Goal: Transaction & Acquisition: Purchase product/service

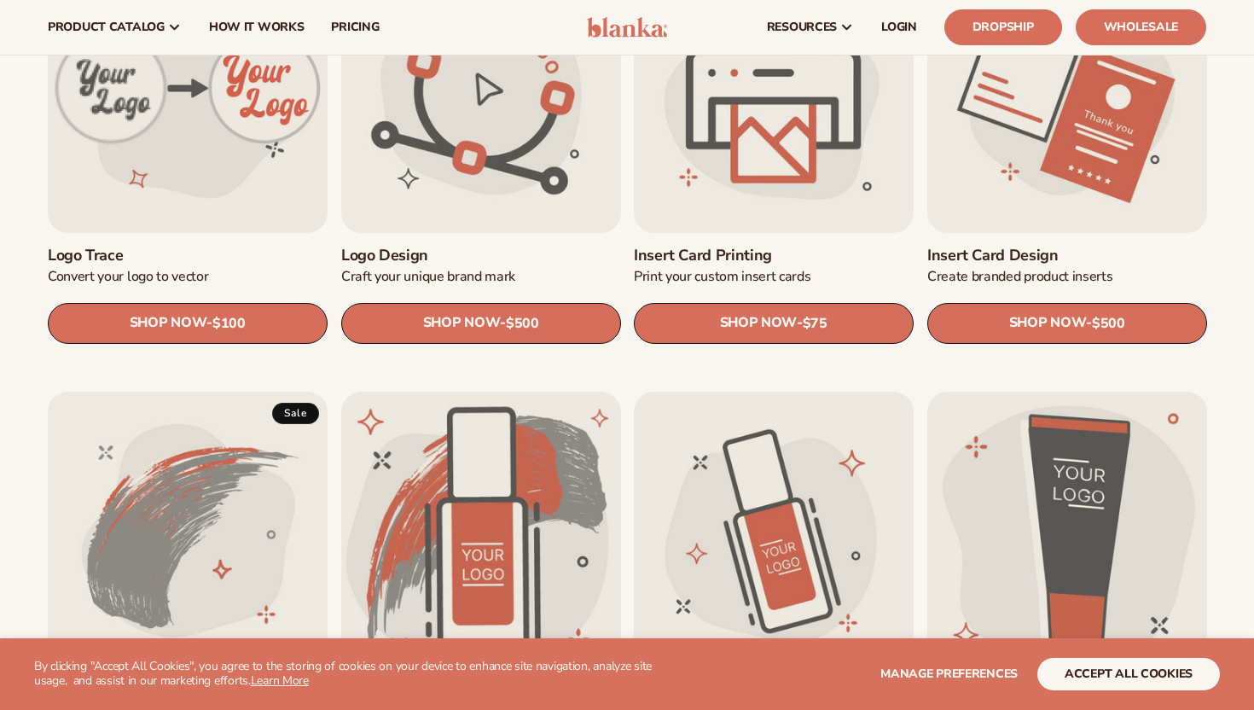
scroll to position [630, 0]
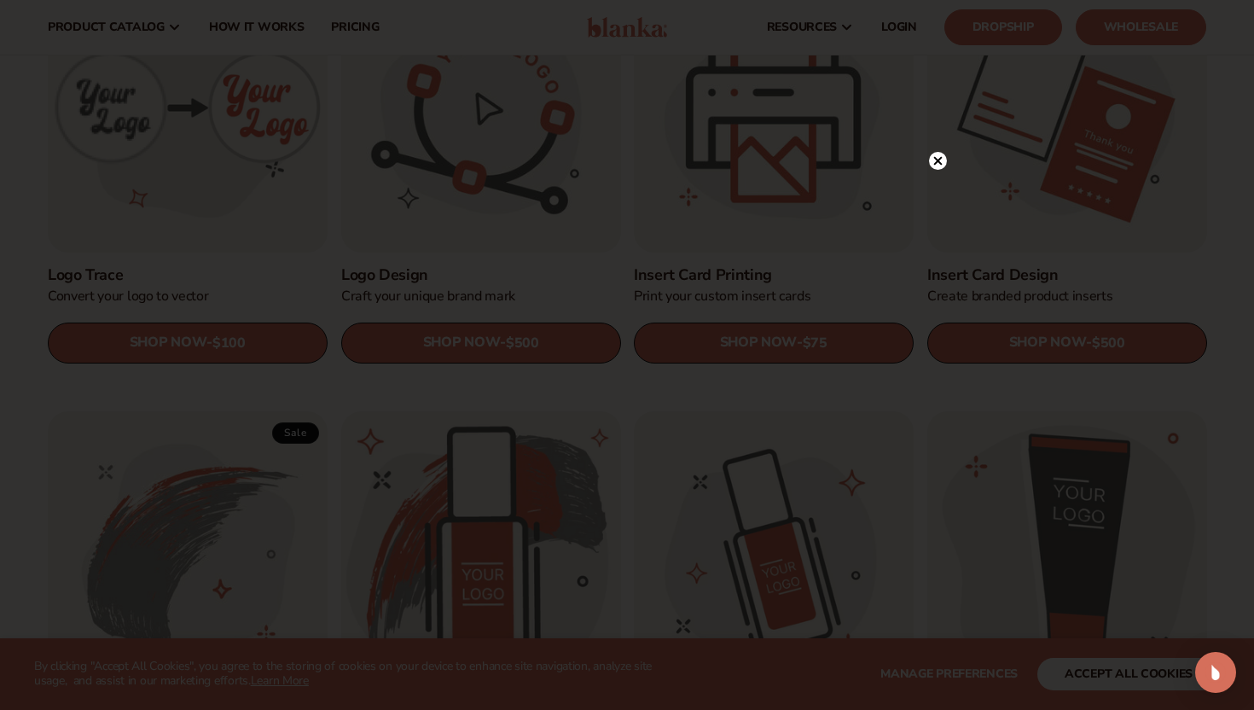
click at [940, 168] on circle at bounding box center [938, 161] width 18 height 18
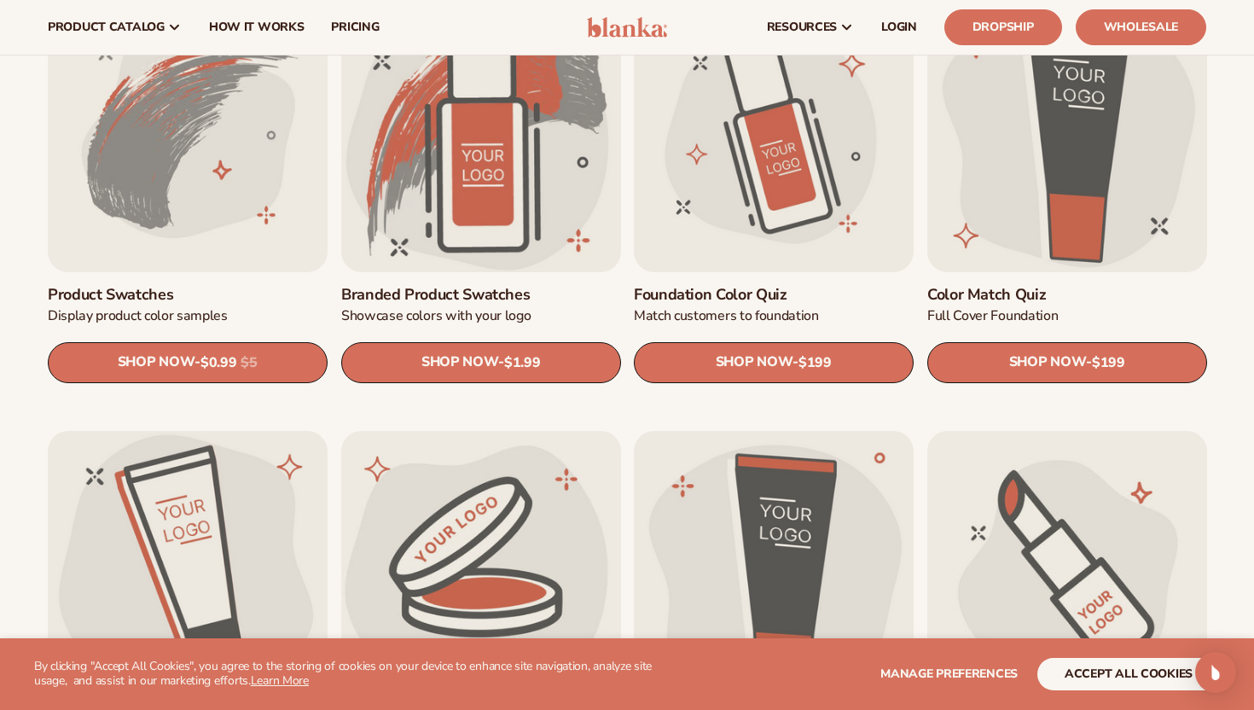
scroll to position [954, 0]
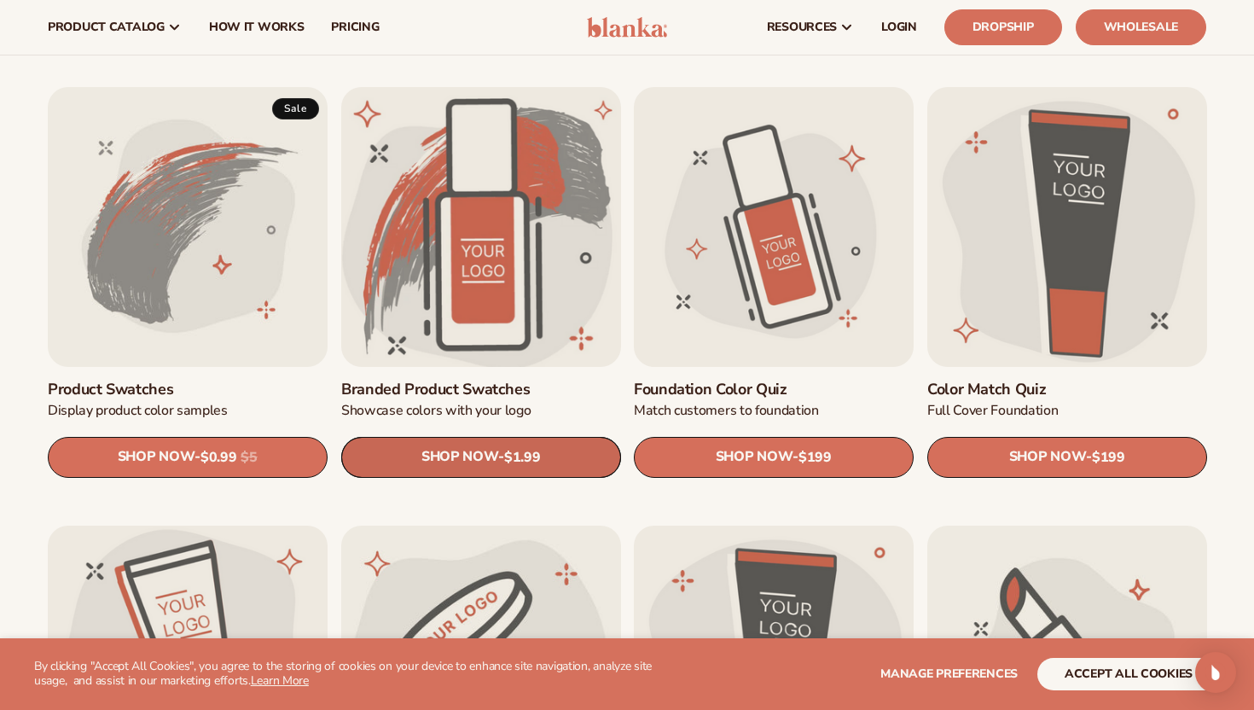
click at [530, 451] on link "SHOP NOW - Regular price $1.99 Sale price $1.99 Regular price Unit price / per" at bounding box center [481, 457] width 280 height 41
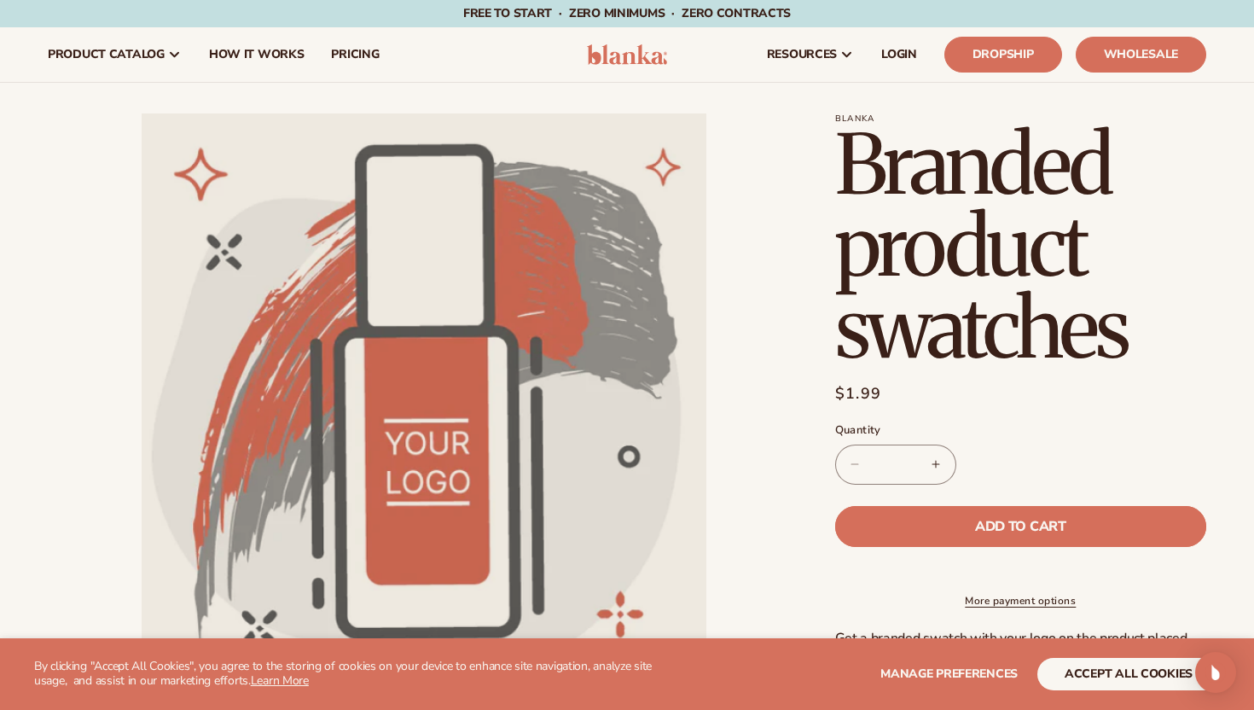
click at [1038, 520] on button "Add to cart" at bounding box center [1020, 526] width 371 height 41
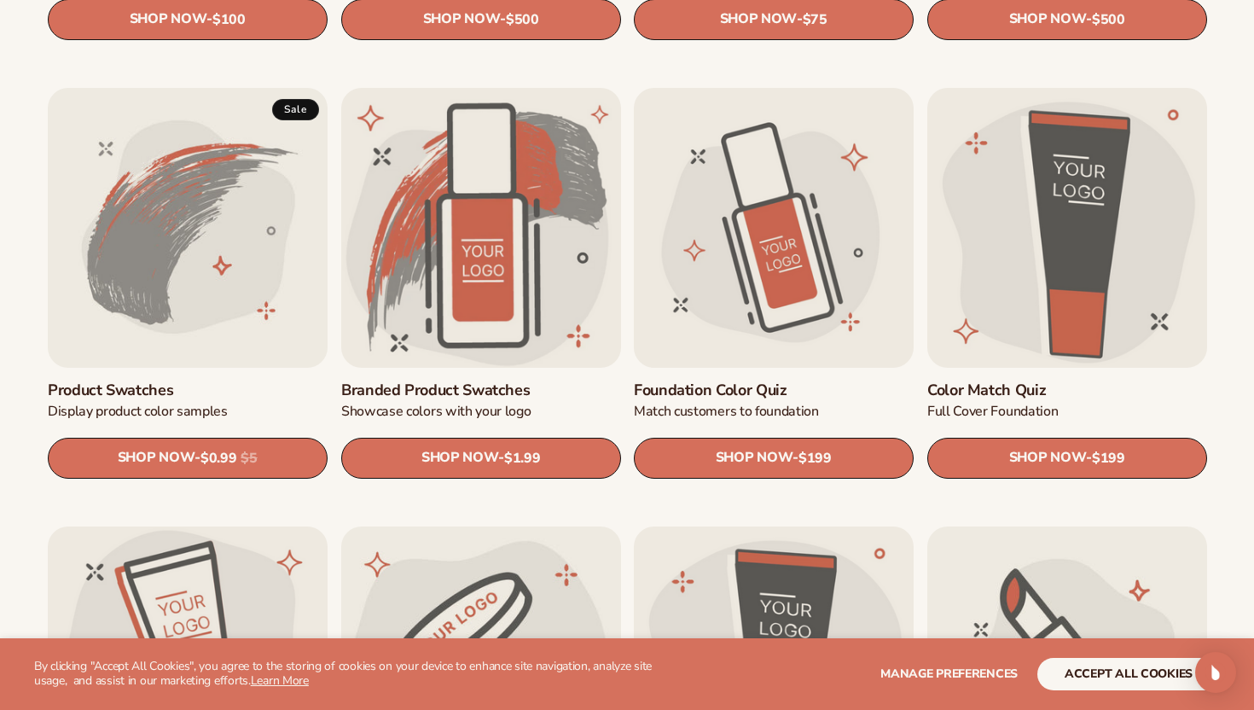
scroll to position [954, 0]
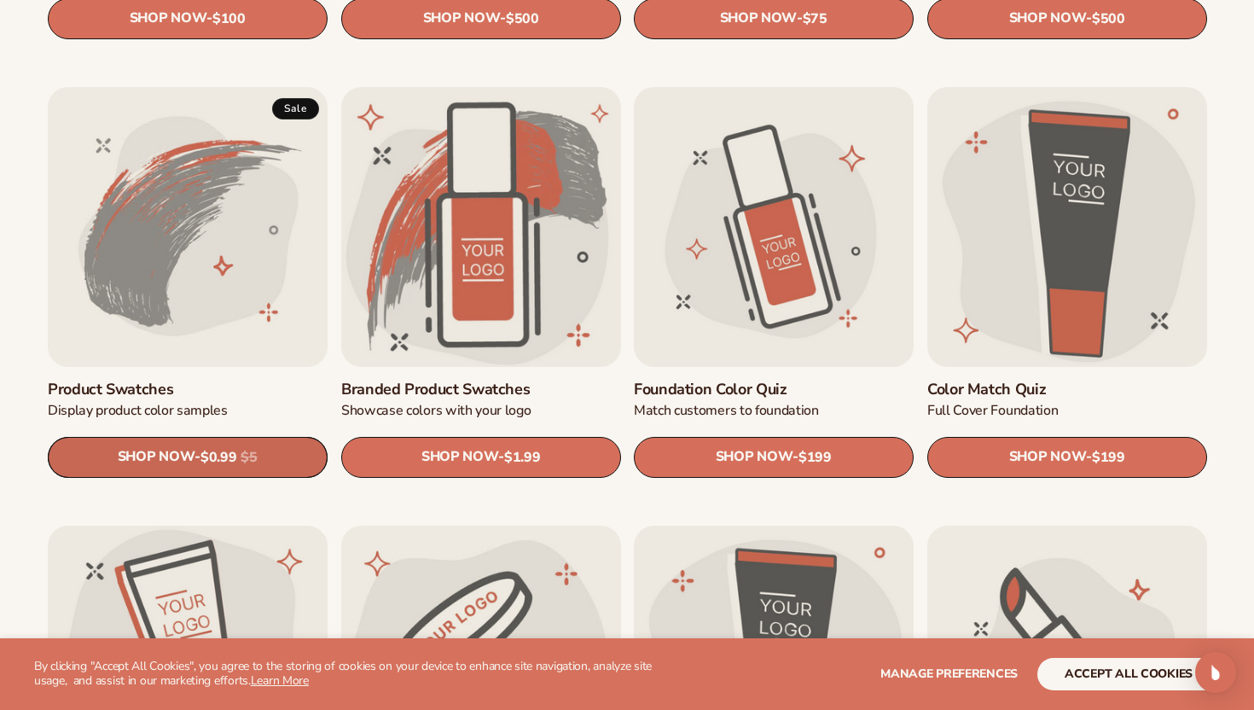
click at [203, 445] on link "SHOP NOW - Regular price $0.99 Sale price $0.99 Regular price $5 Unit price / p…" at bounding box center [188, 457] width 280 height 41
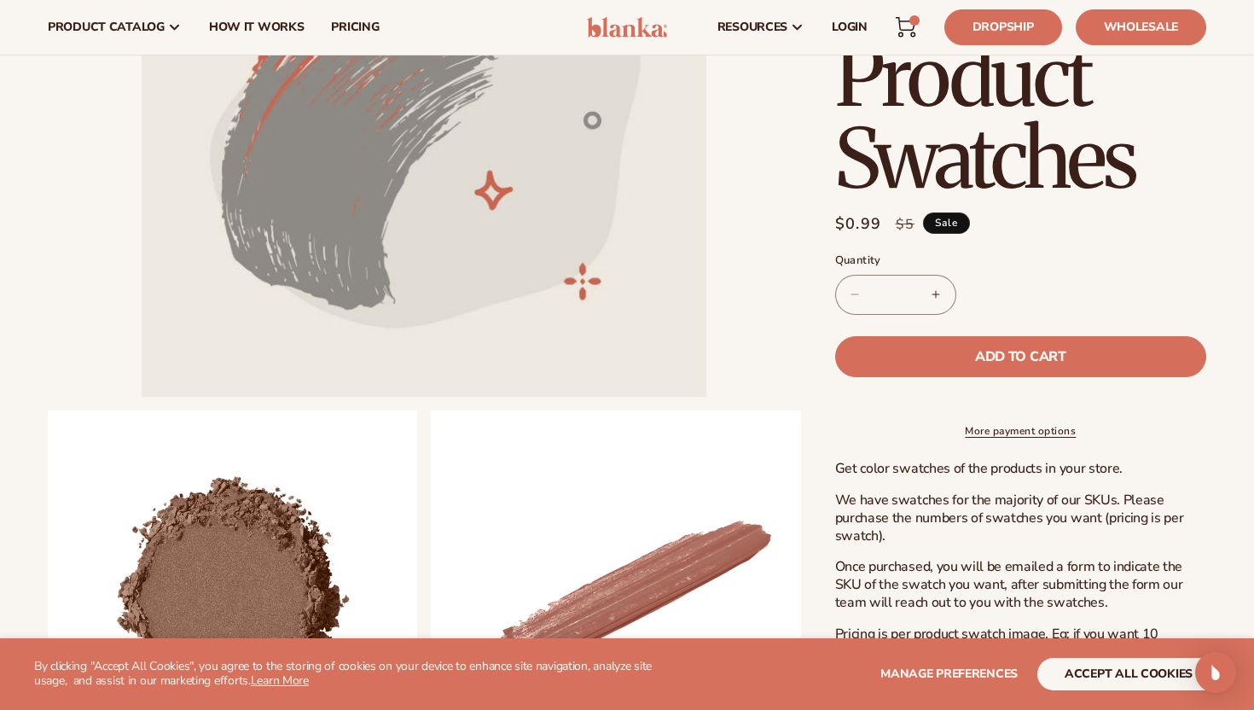
scroll to position [296, 0]
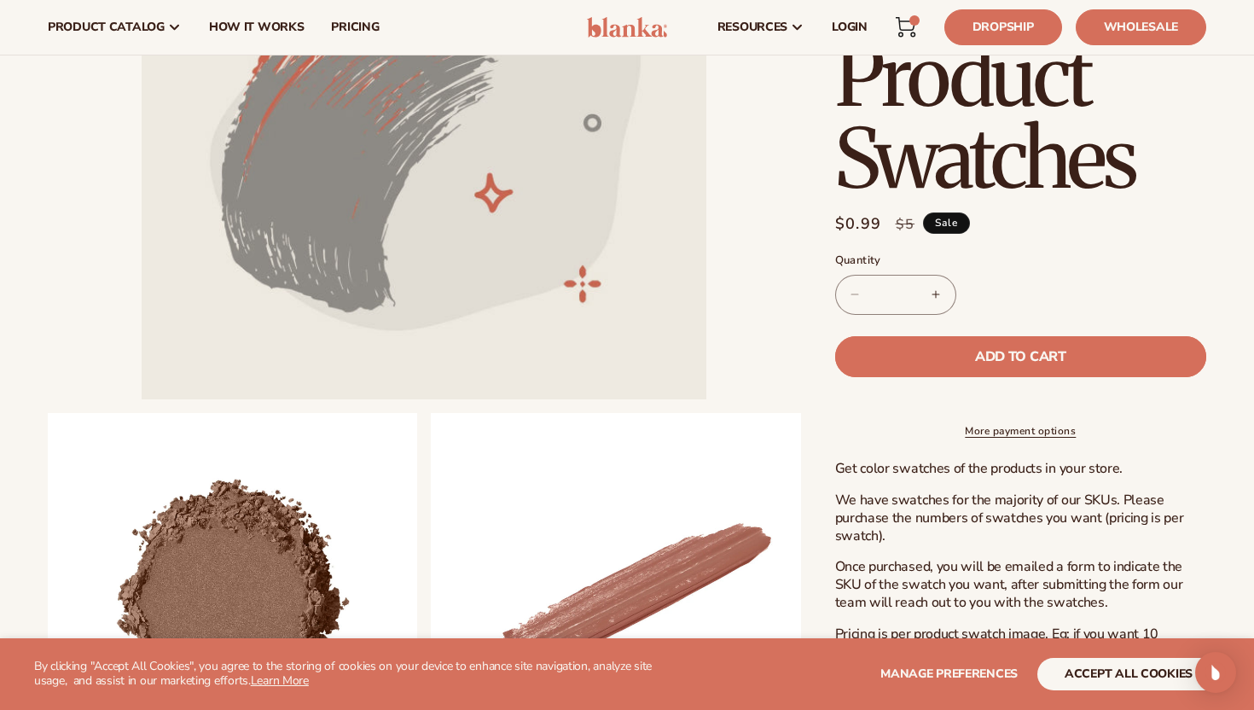
click at [1059, 366] on button "Add to cart" at bounding box center [1020, 356] width 371 height 41
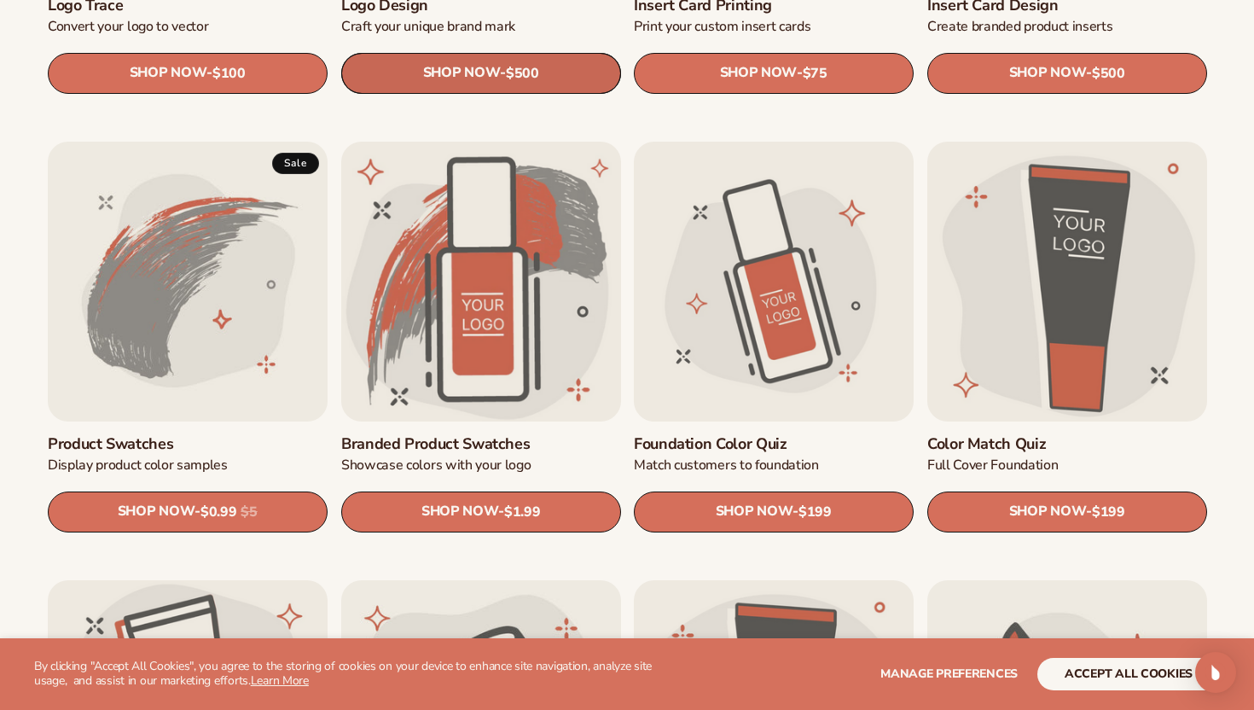
scroll to position [903, 0]
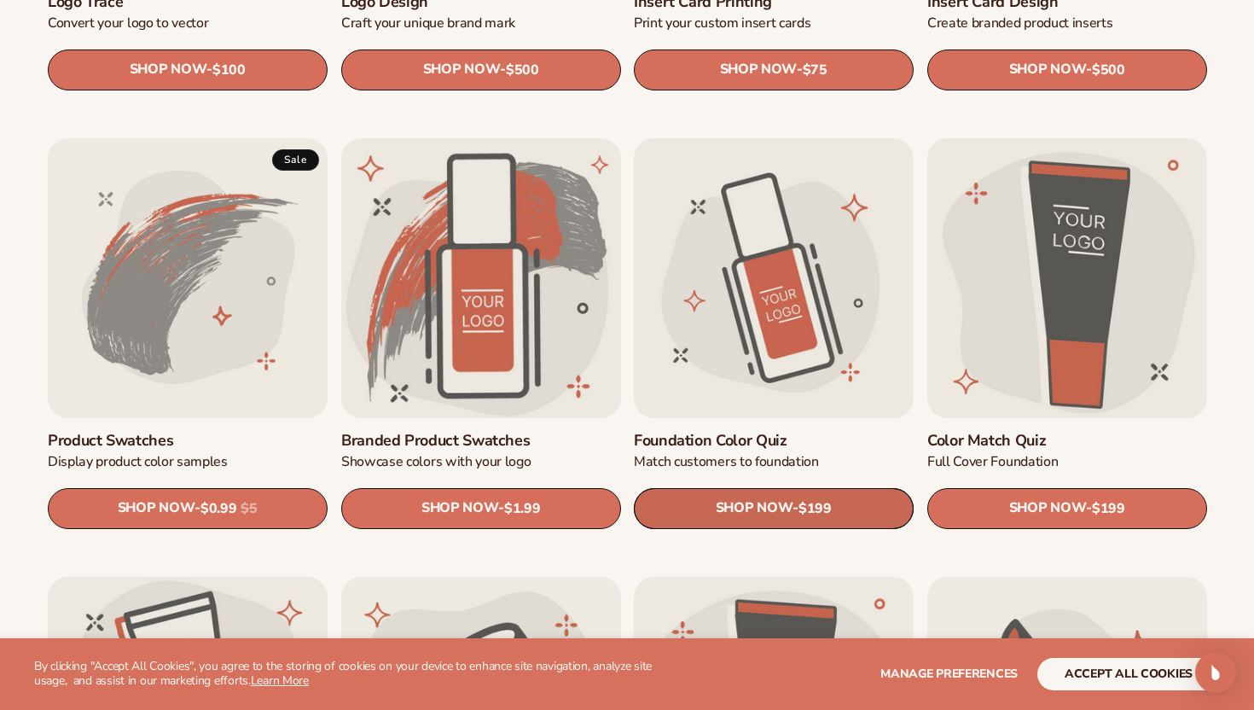
click at [784, 512] on link "SHOP NOW - Regular price $199 Sale price $199 Regular price Unit price / per" at bounding box center [774, 508] width 280 height 41
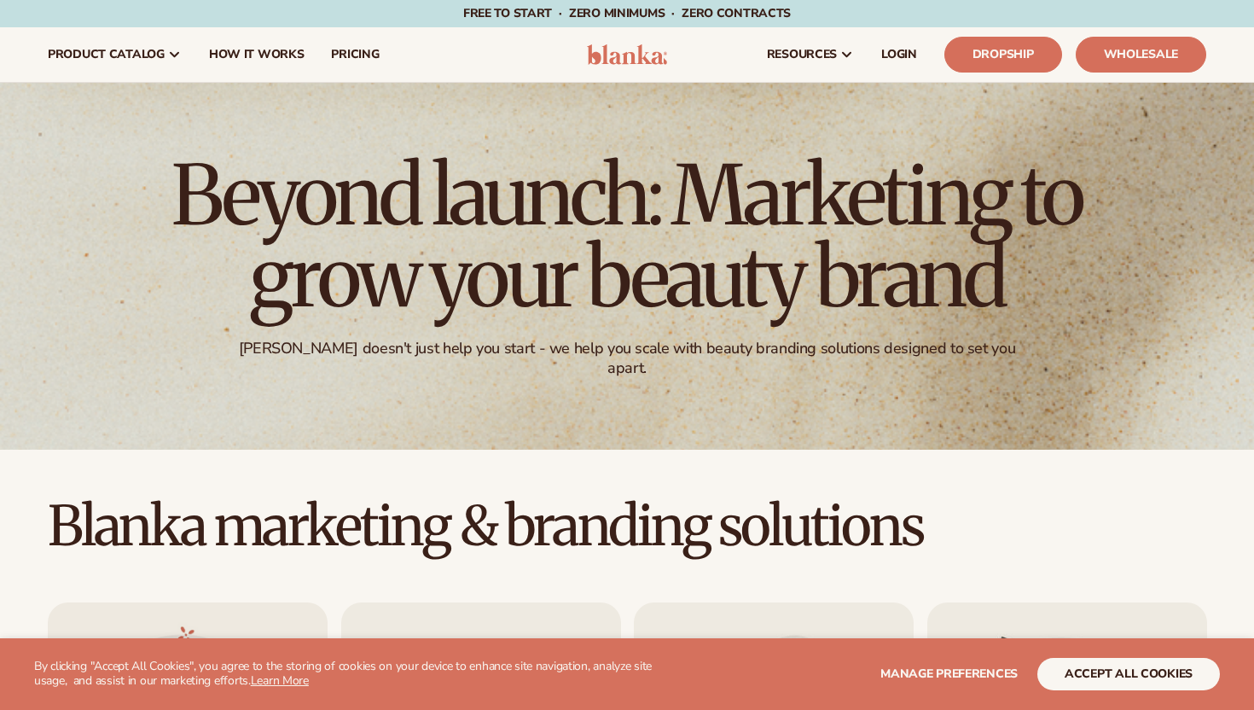
scroll to position [904, 0]
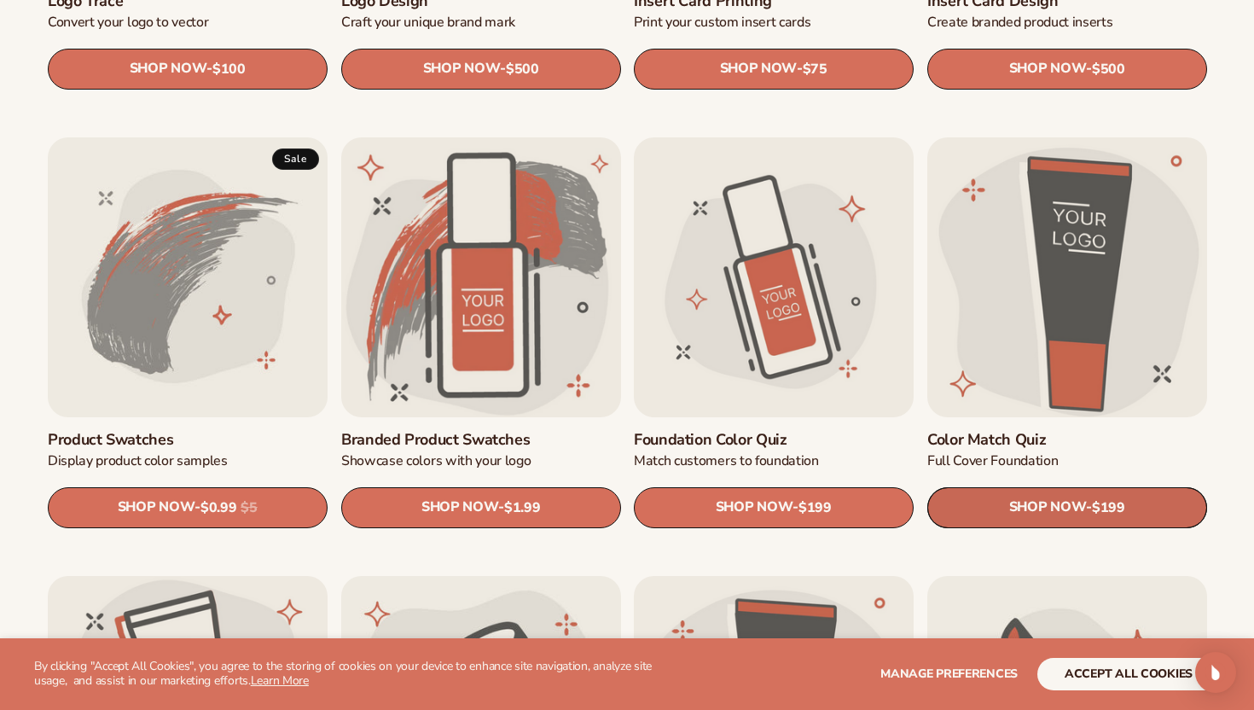
click at [1013, 505] on link "SHOP NOW - Regular price $199 Sale price $199 Regular price Unit price / per" at bounding box center [1068, 507] width 280 height 41
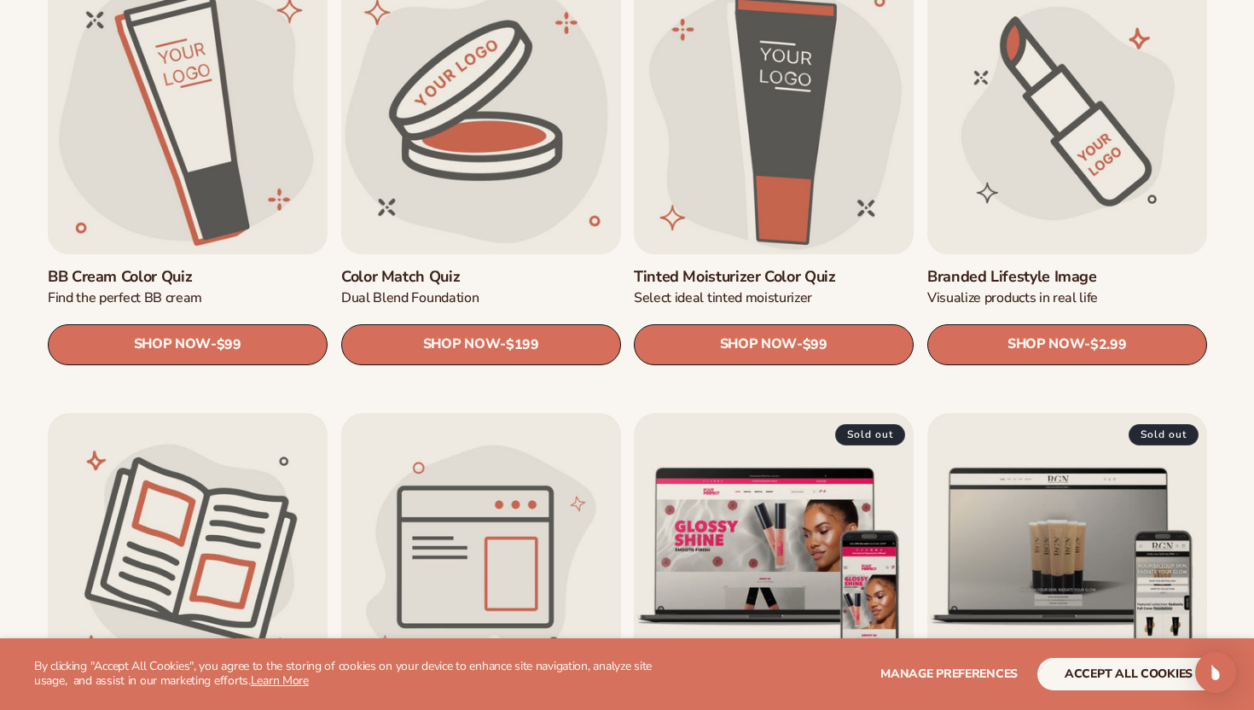
scroll to position [1506, 0]
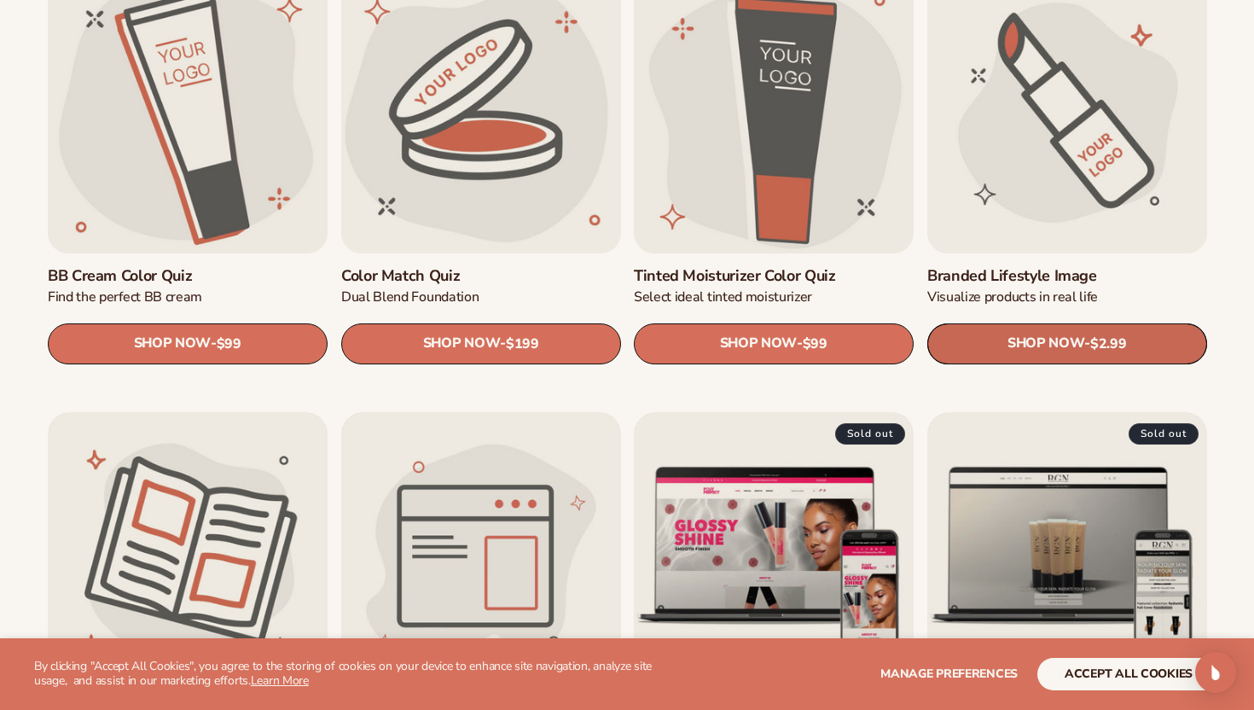
click at [1007, 354] on link "SHOP NOW - Regular price $2.99 Sale price $2.99 Regular price Unit price / per" at bounding box center [1068, 343] width 280 height 41
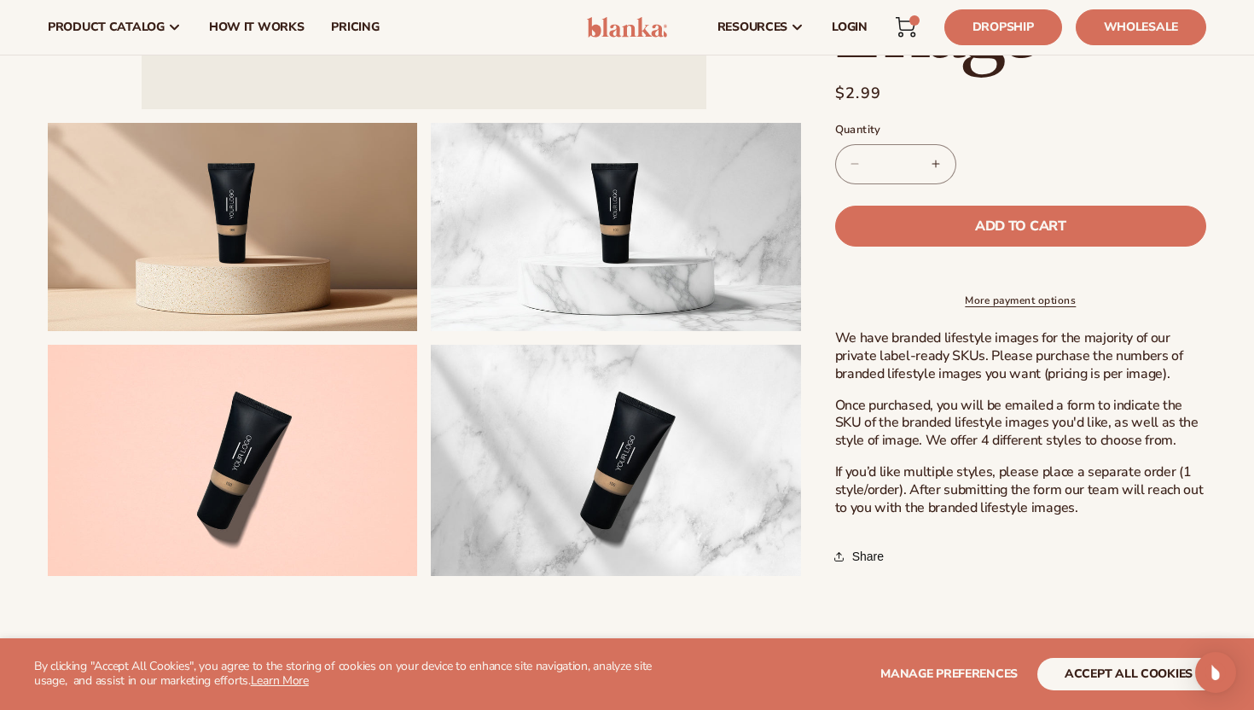
scroll to position [569, 0]
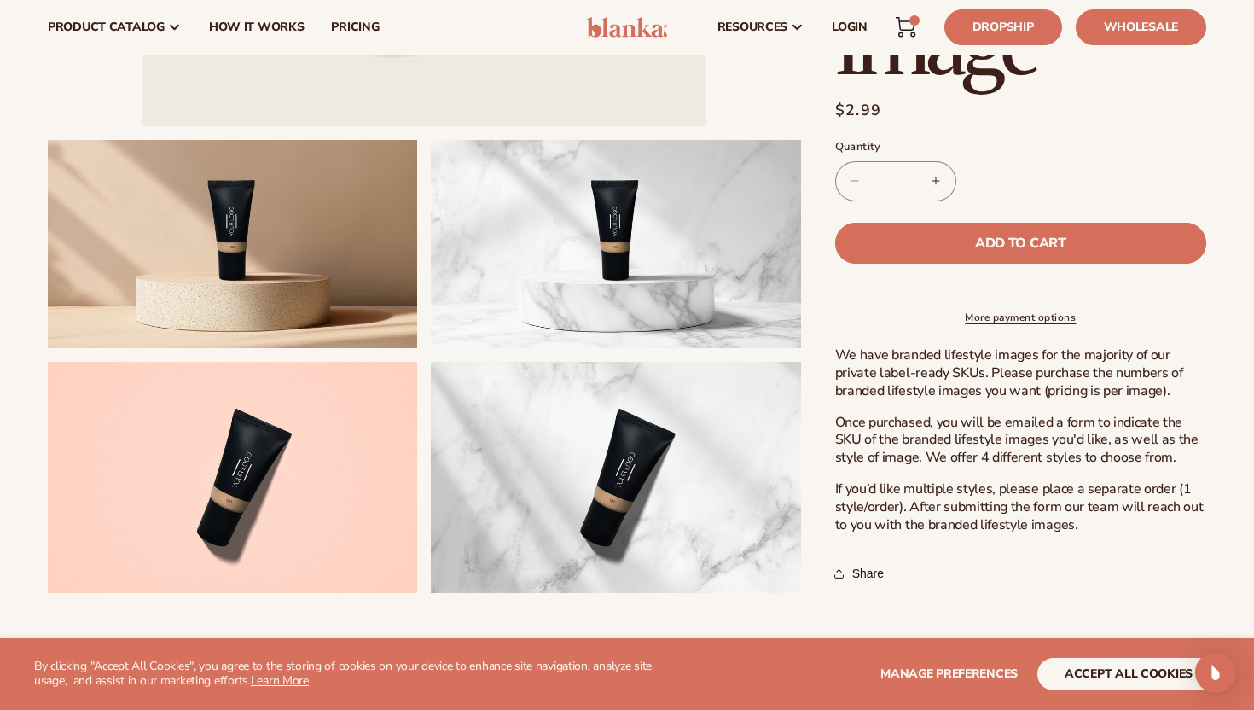
click at [1033, 230] on button "Add to cart" at bounding box center [1020, 243] width 371 height 41
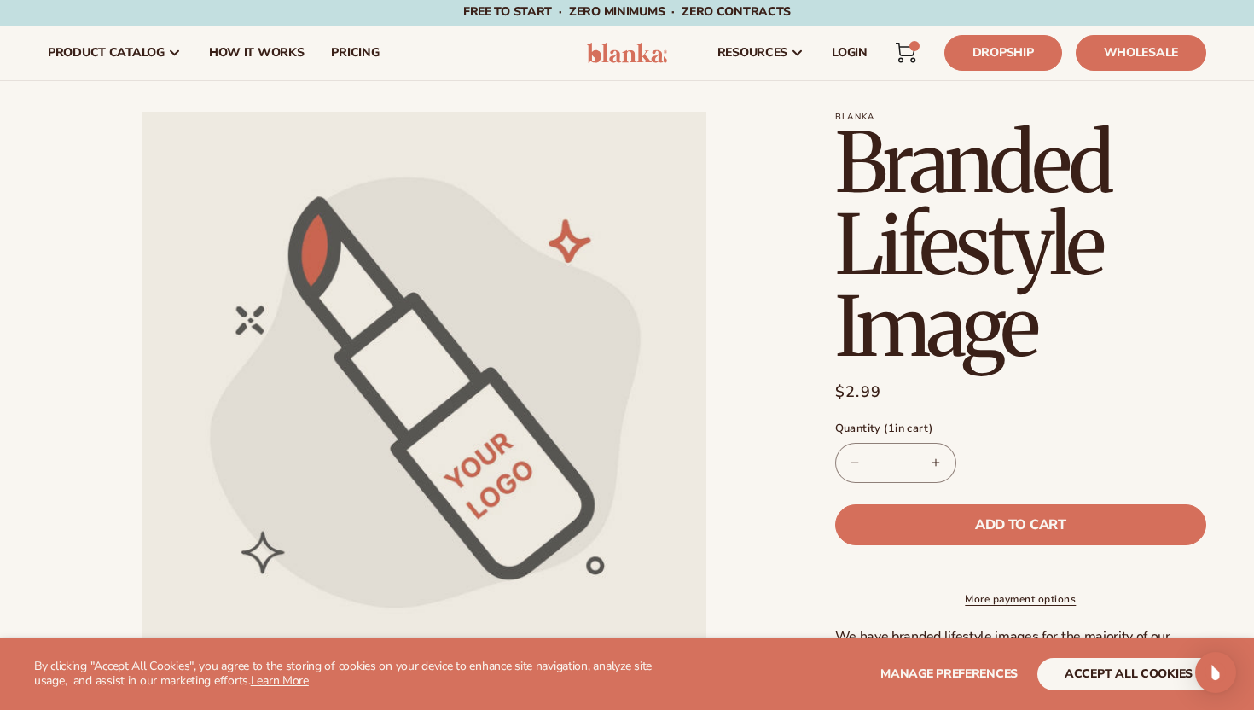
scroll to position [0, 0]
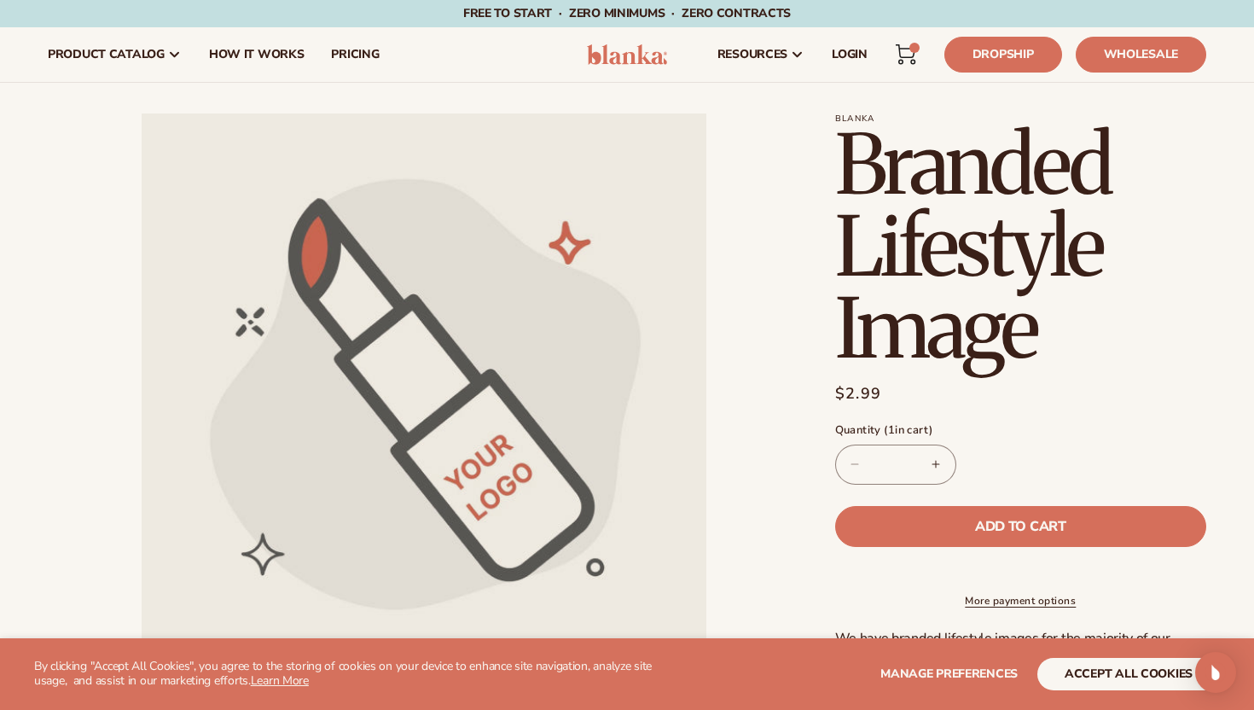
click at [917, 49] on div "3 3 items" at bounding box center [915, 48] width 10 height 10
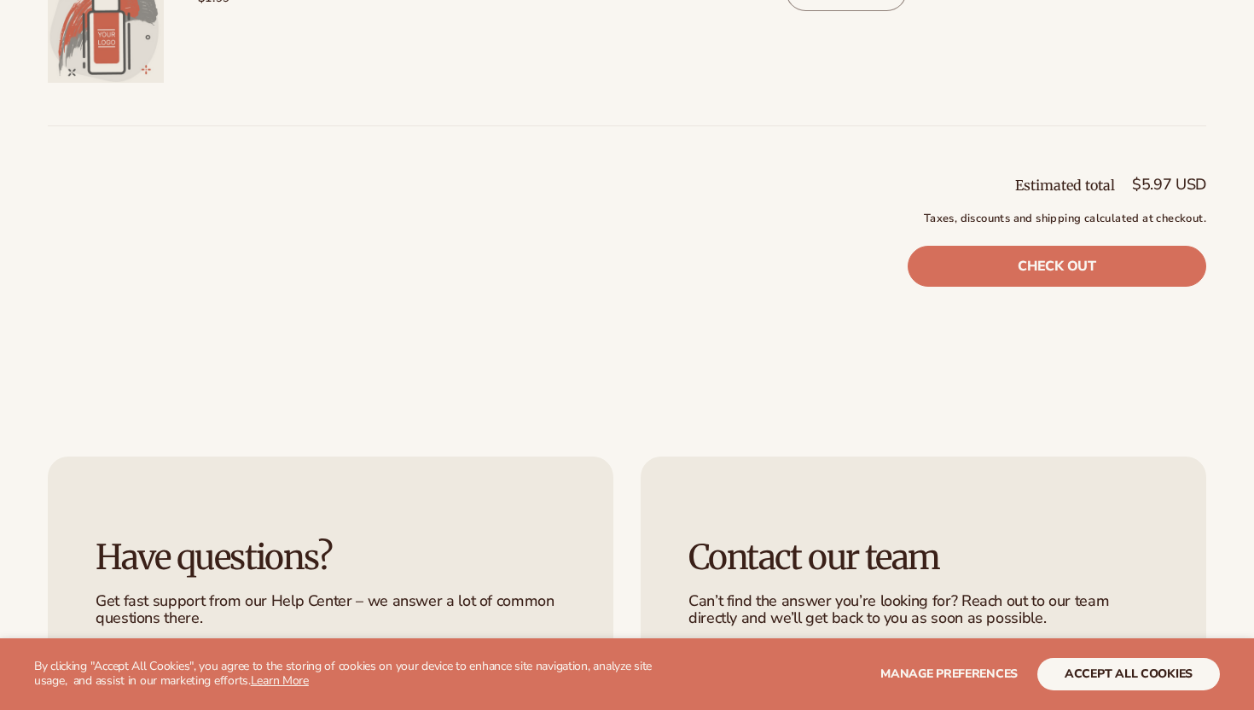
scroll to position [635, 0]
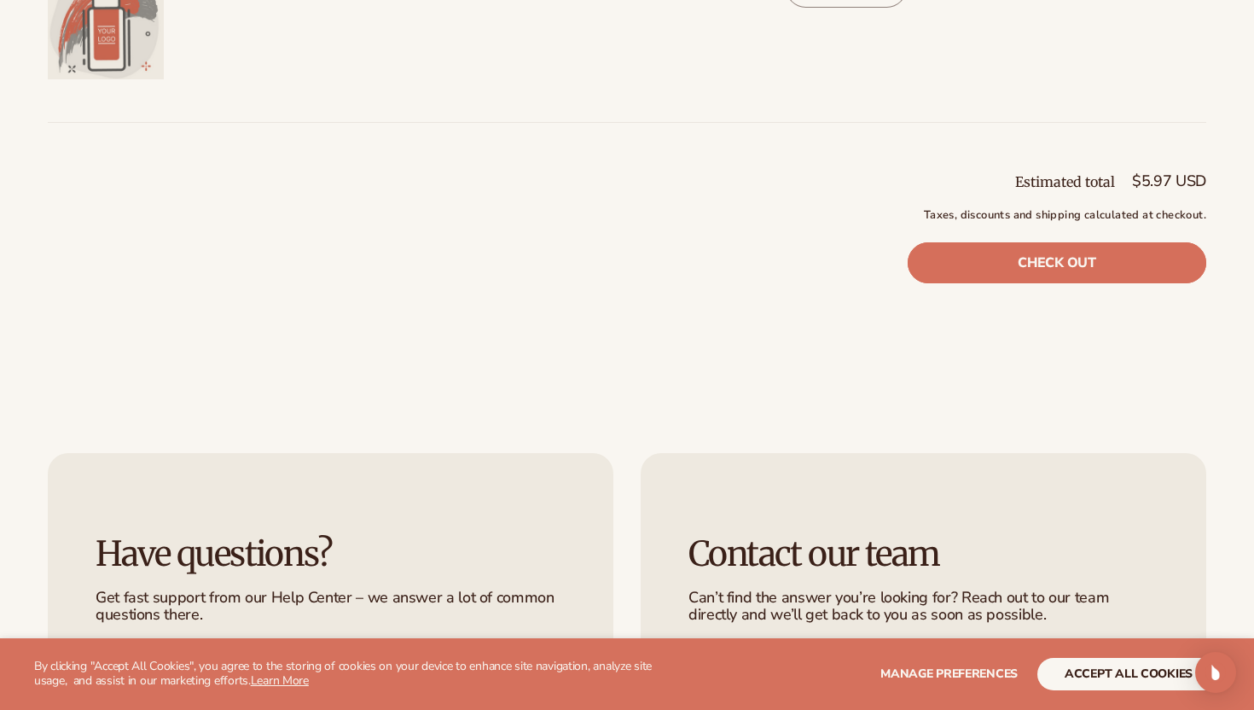
click at [1037, 259] on link "Check out" at bounding box center [1057, 262] width 299 height 41
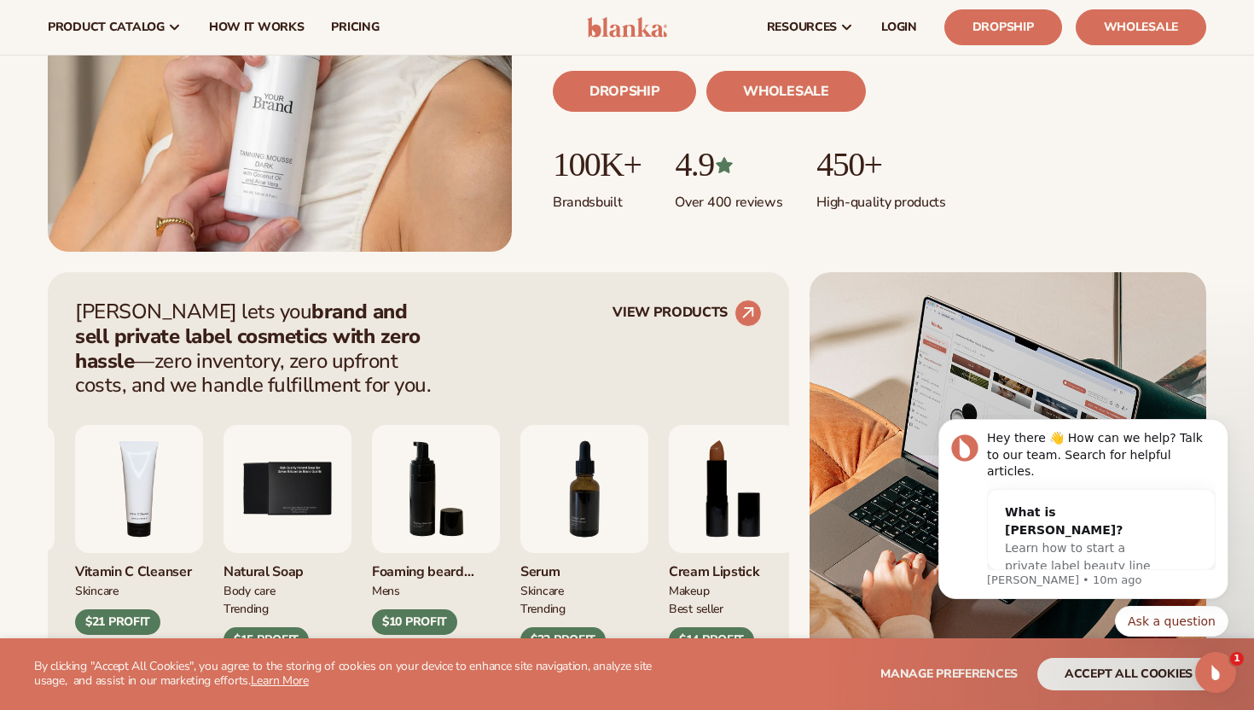
scroll to position [435, 0]
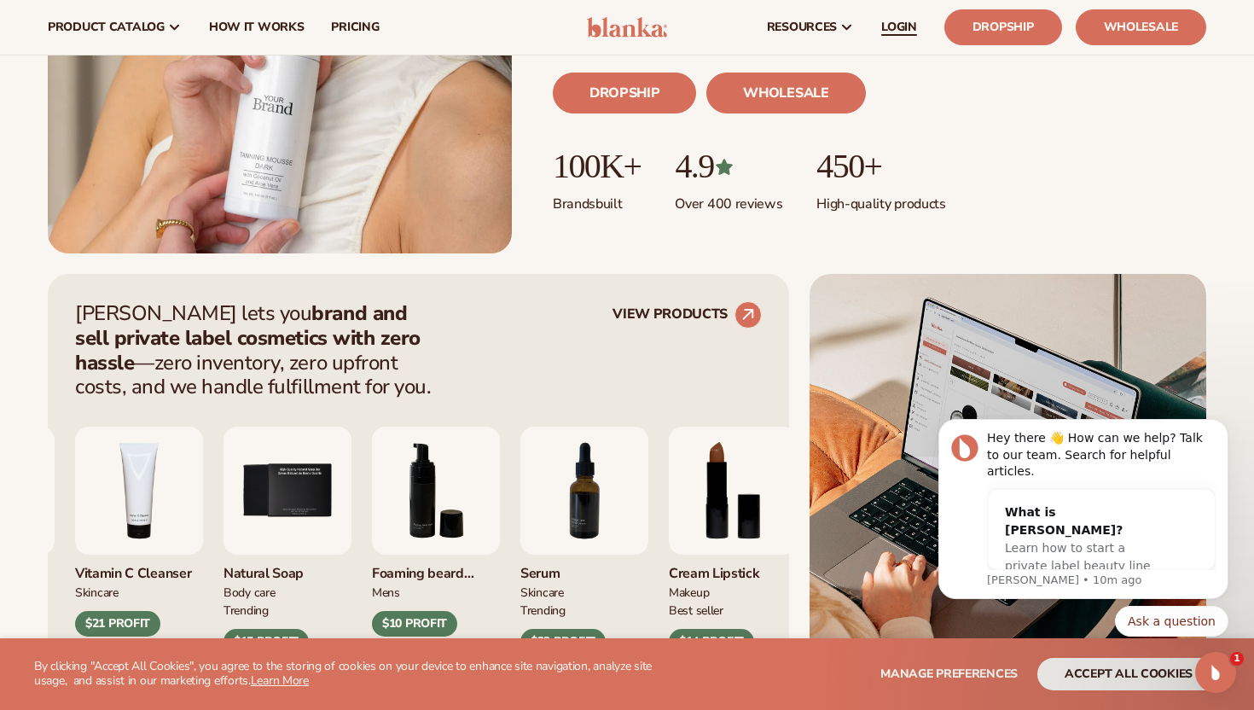
click at [888, 30] on span "LOGIN" at bounding box center [900, 27] width 36 height 14
